Goal: Task Accomplishment & Management: Manage account settings

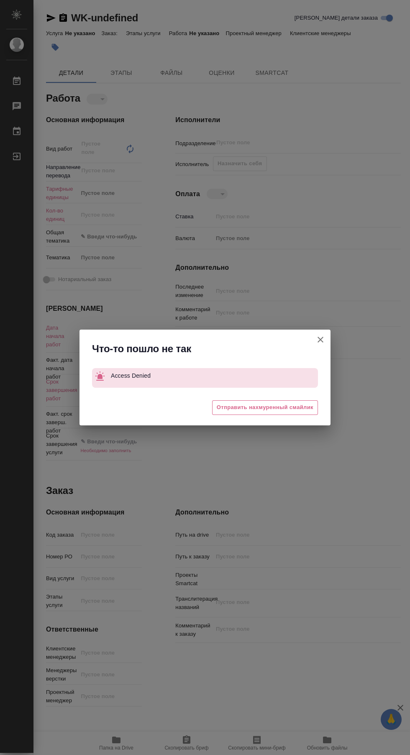
click at [355, 177] on div "Что-то пошло не так Access Denied 😩 Отправить нахмуренный смайлик" at bounding box center [205, 377] width 410 height 755
click at [322, 340] on icon "button" at bounding box center [321, 340] width 10 height 10
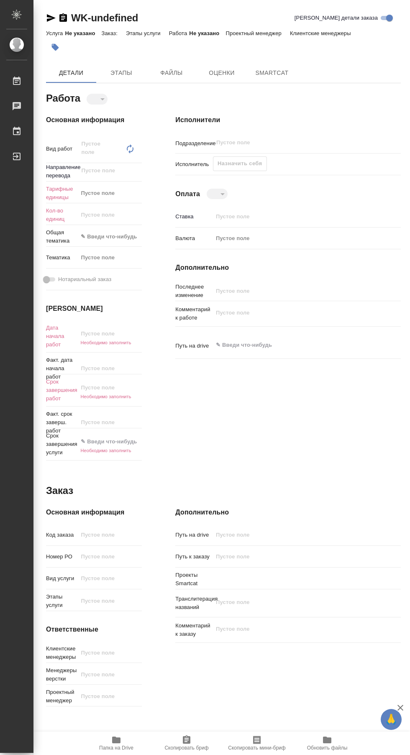
click at [17, 44] on div "[PERSON_NAME]" at bounding box center [6, 44] width 21 height 9
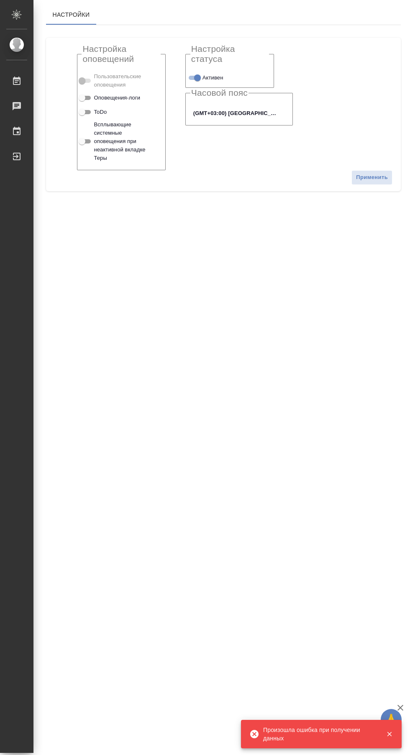
click at [24, 157] on div at bounding box center [23, 156] width 23 height 10
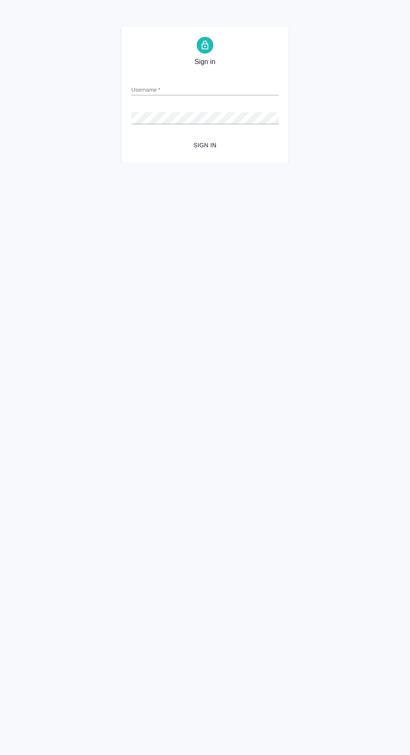
click at [201, 159] on div "Sign in Username   * Password   * urlPath   * / Sign in" at bounding box center [204, 95] width 167 height 136
type input "r.sarkhatov@awatera.com"
click at [131, 138] on button "Sign in" at bounding box center [204, 145] width 147 height 15
